Goal: Navigation & Orientation: Find specific page/section

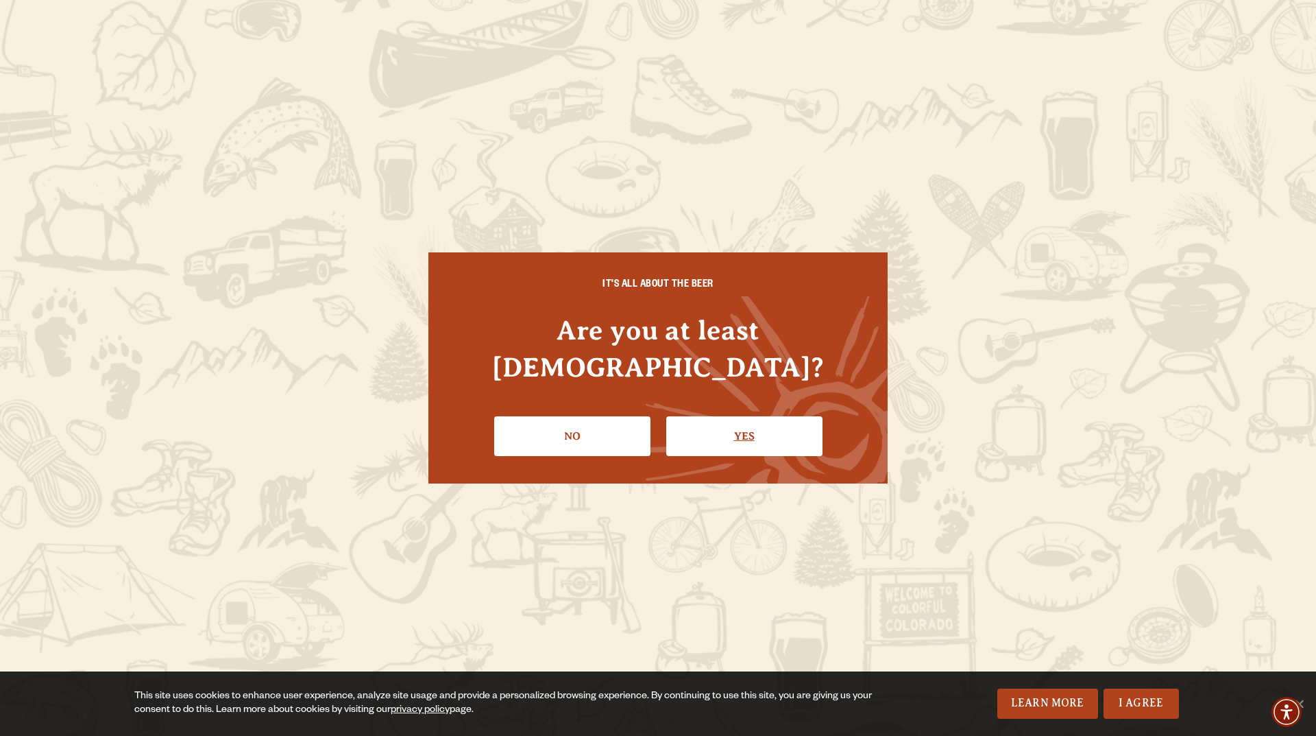
click at [722, 416] on link "Yes" at bounding box center [744, 436] width 156 height 40
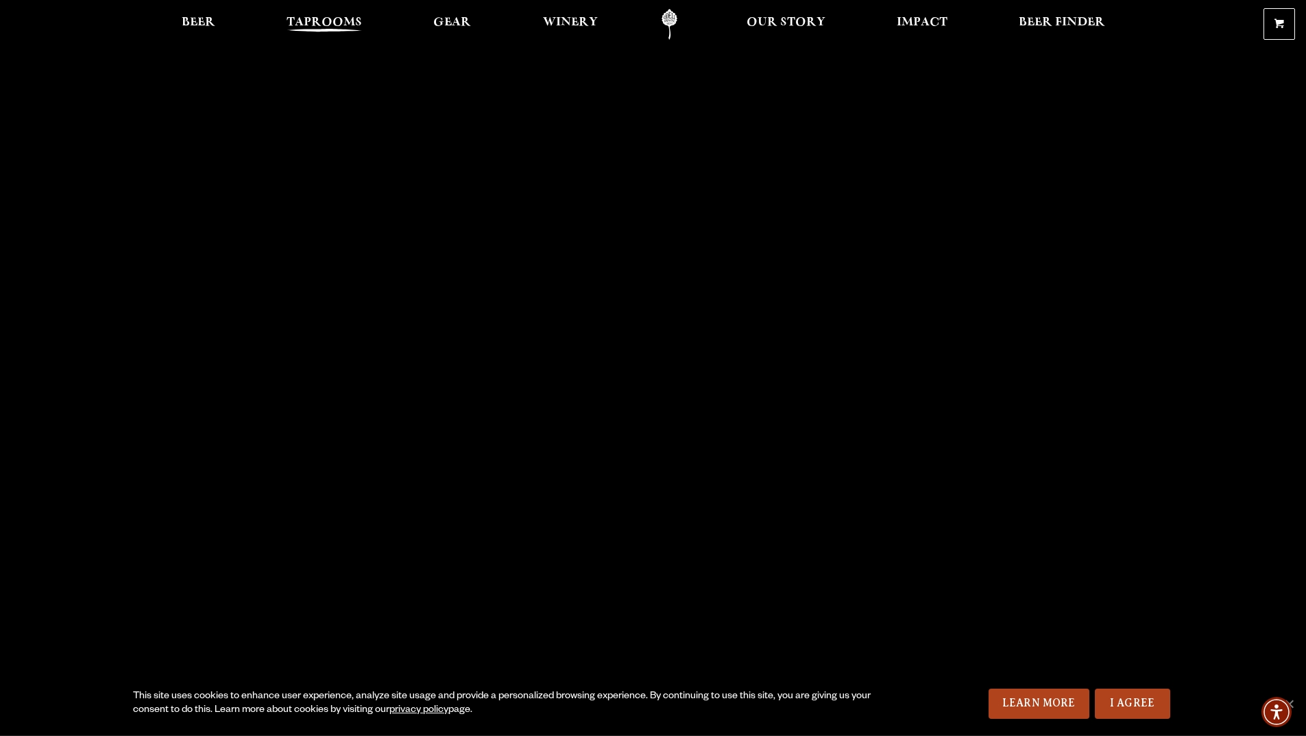
click at [343, 19] on span "Taprooms" at bounding box center [324, 22] width 75 height 11
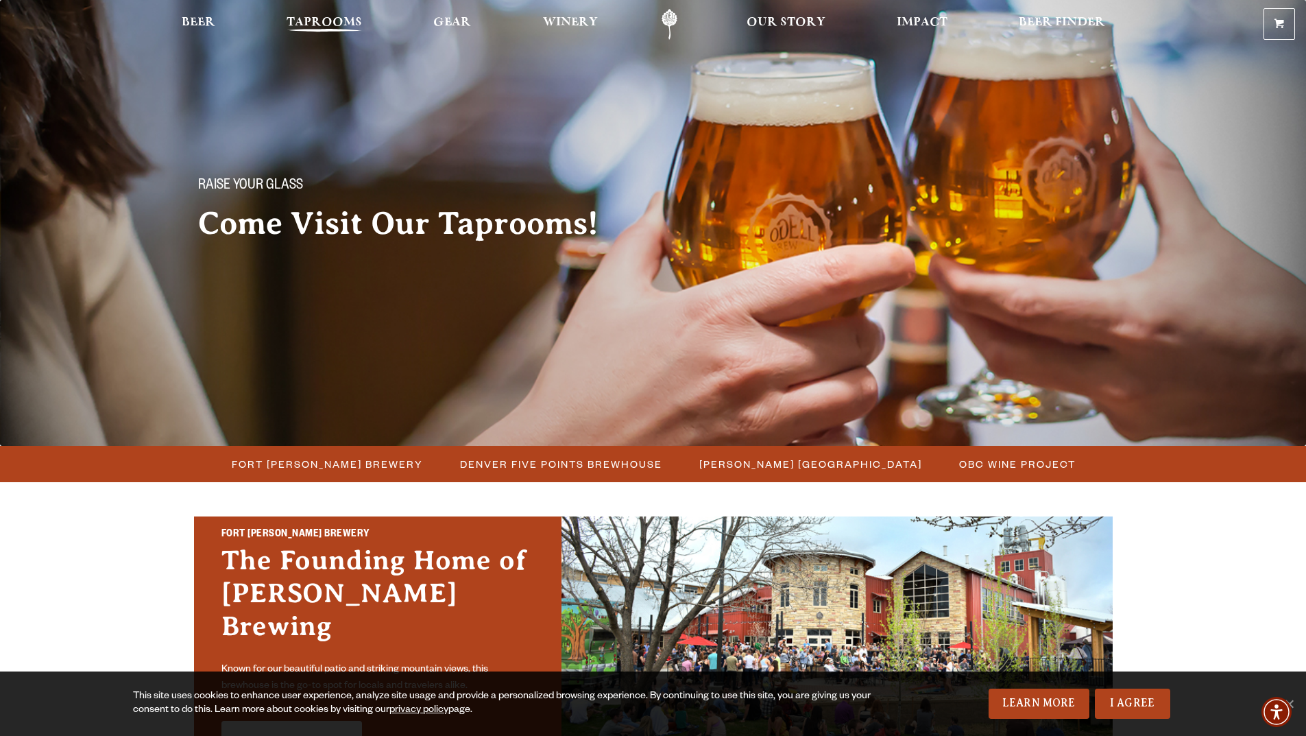
click at [346, 28] on span "Taprooms" at bounding box center [324, 22] width 75 height 11
click at [341, 21] on span "Taprooms" at bounding box center [324, 22] width 75 height 11
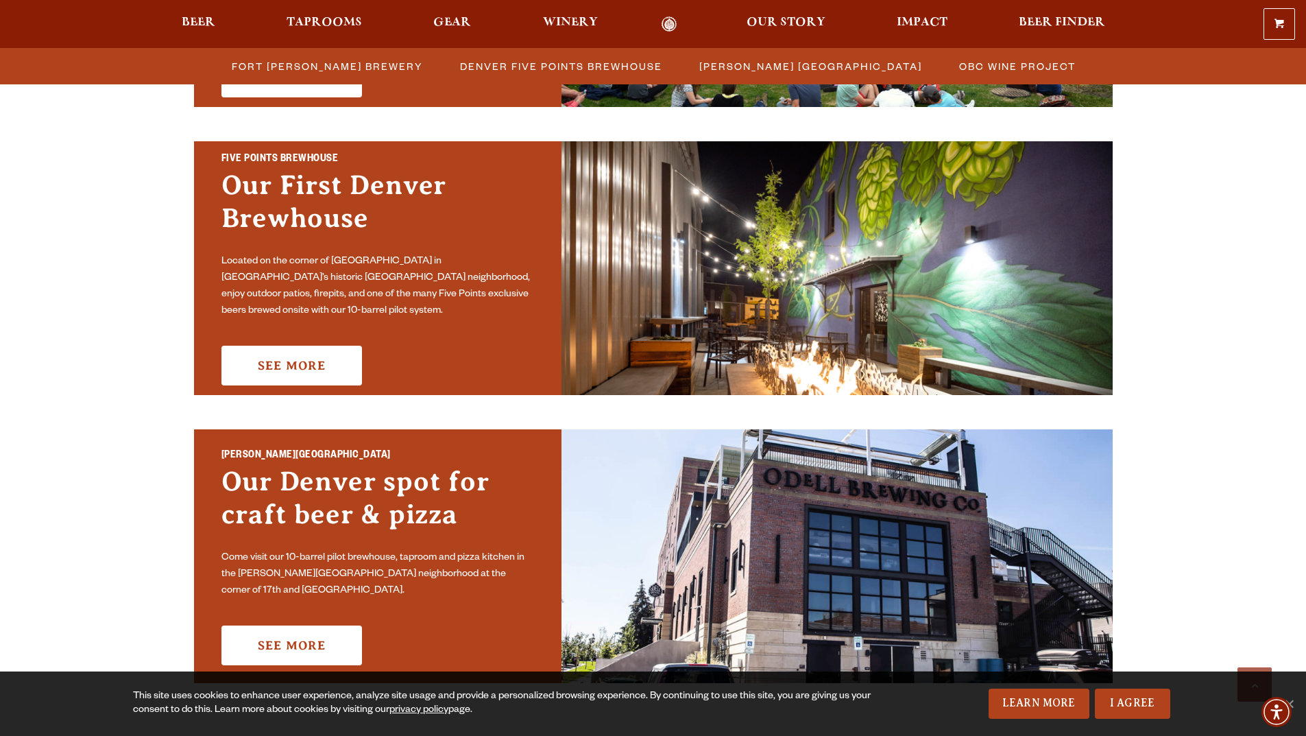
scroll to position [661, 0]
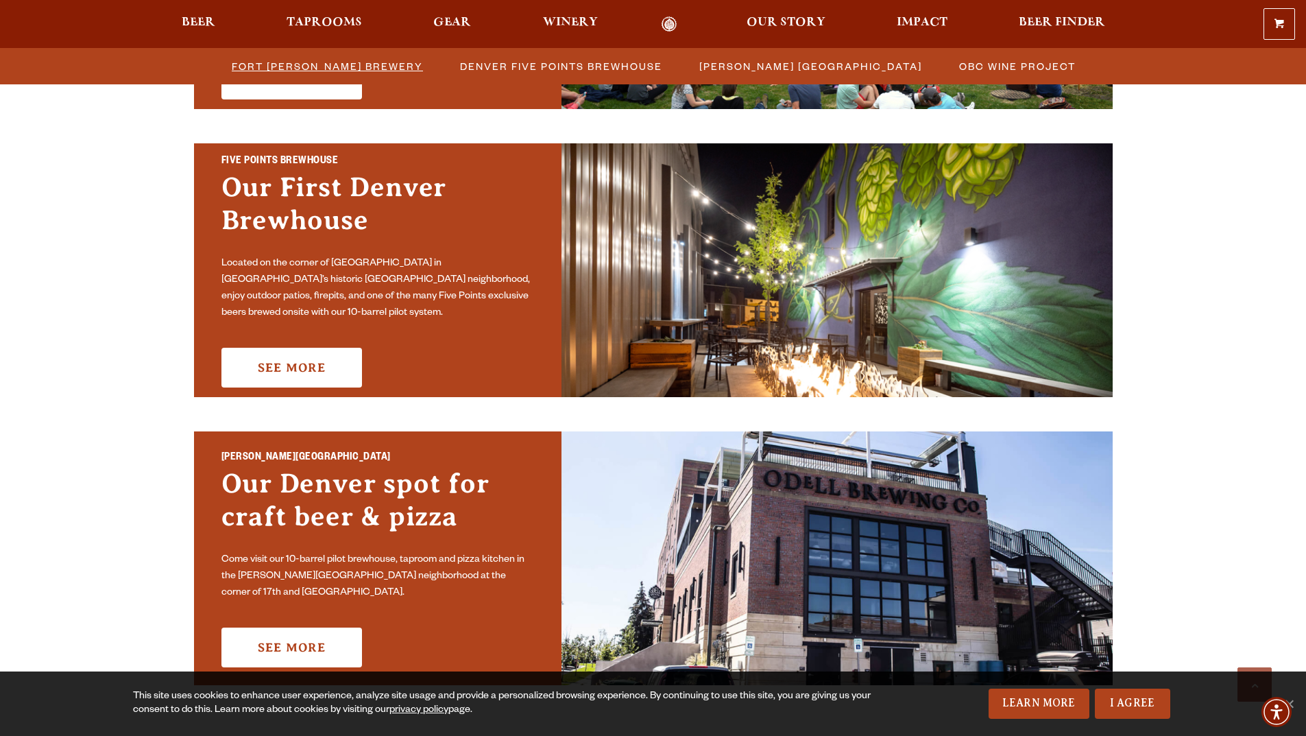
click at [345, 62] on span "Fort [PERSON_NAME] Brewery" at bounding box center [327, 66] width 191 height 20
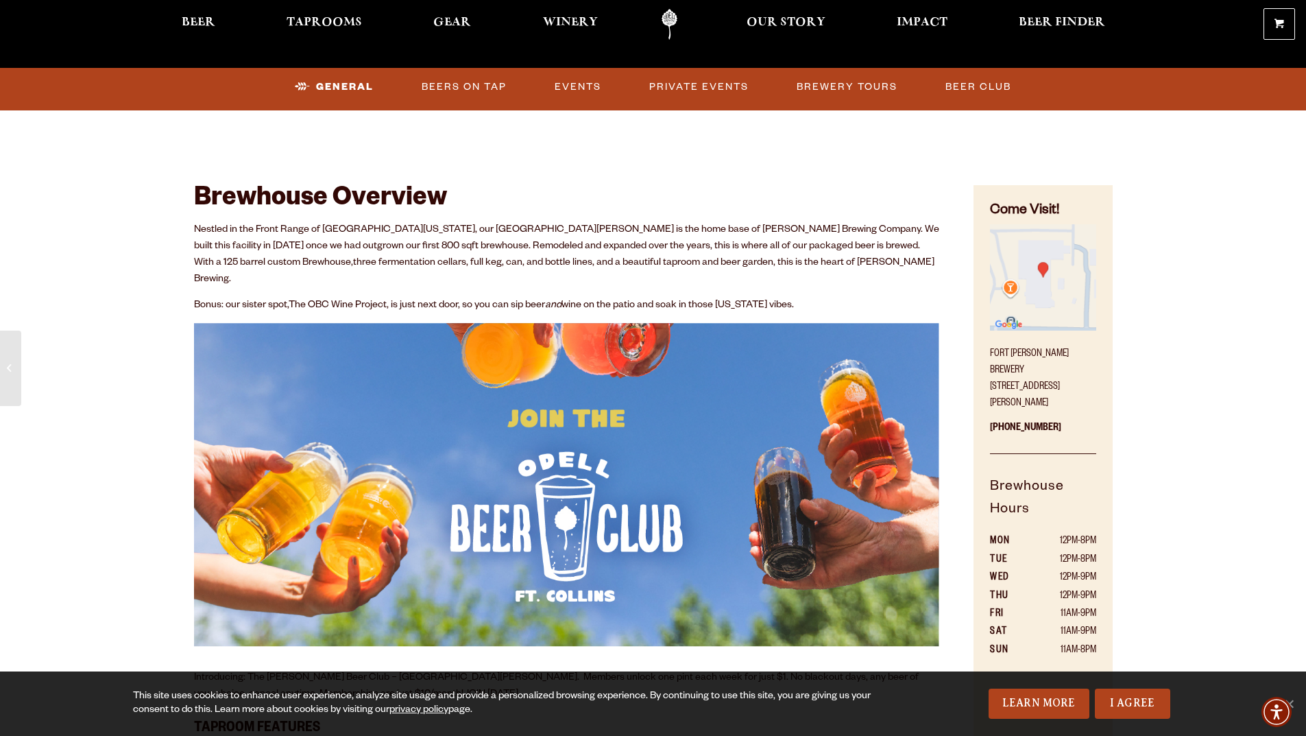
scroll to position [685, 0]
